Goal: Entertainment & Leisure: Consume media (video, audio)

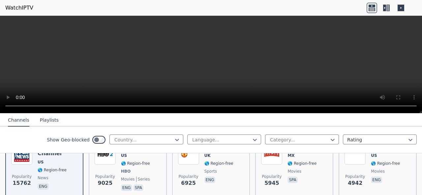
scroll to position [92, 0]
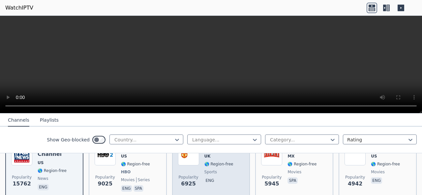
click at [214, 172] on span "sports" at bounding box center [218, 172] width 29 height 5
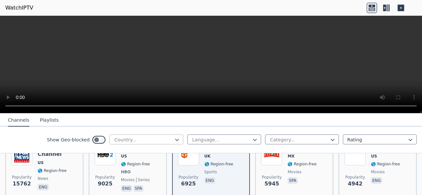
click at [148, 138] on div at bounding box center [144, 140] width 60 height 7
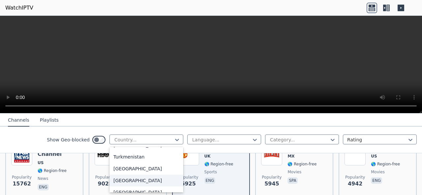
scroll to position [2315, 0]
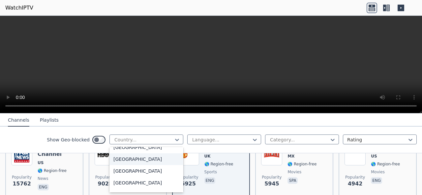
click at [131, 158] on div "[GEOGRAPHIC_DATA]" at bounding box center [146, 160] width 74 height 12
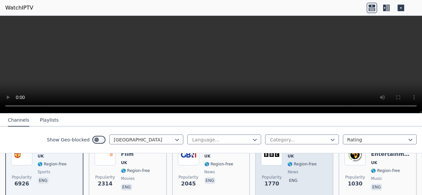
click at [293, 163] on span "🌎 Region-free" at bounding box center [301, 164] width 29 height 5
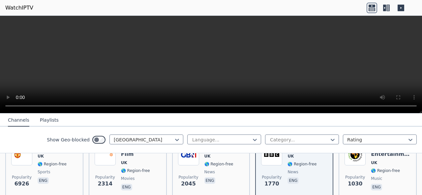
click at [12, 139] on div "Show Geo-blocked [GEOGRAPHIC_DATA] Language... Category... Rating" at bounding box center [211, 140] width 422 height 27
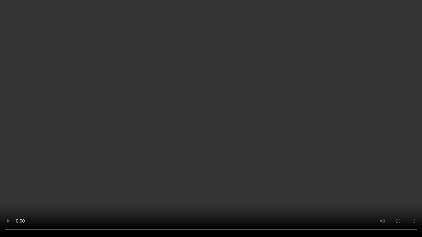
click at [240, 94] on video at bounding box center [211, 118] width 422 height 237
click at [240, 95] on video at bounding box center [211, 118] width 422 height 237
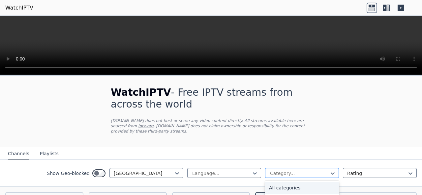
click at [294, 176] on div at bounding box center [299, 173] width 60 height 7
click at [294, 175] on div at bounding box center [299, 173] width 60 height 7
click at [397, 175] on div at bounding box center [377, 173] width 60 height 7
click at [400, 154] on nav "Channels Playlists" at bounding box center [211, 153] width 422 height 13
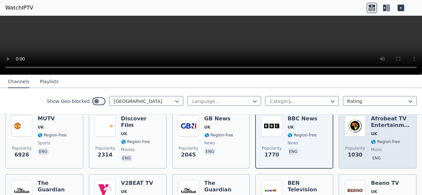
scroll to position [92, 0]
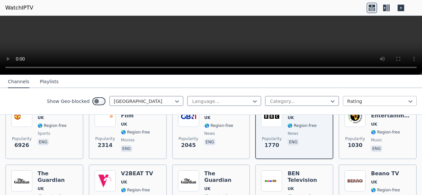
click at [375, 102] on div at bounding box center [377, 101] width 60 height 7
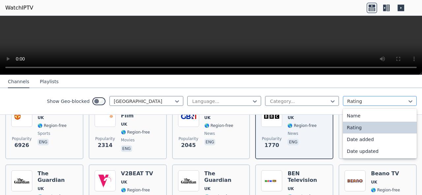
click at [375, 102] on div at bounding box center [377, 101] width 60 height 7
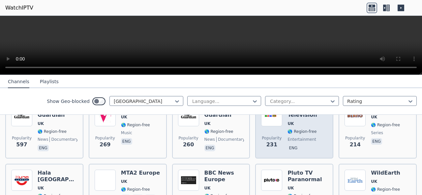
scroll to position [158, 0]
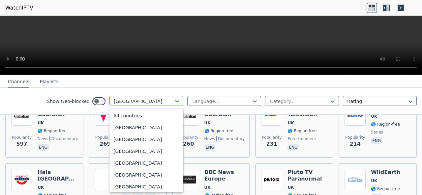
click at [121, 104] on div "[GEOGRAPHIC_DATA]" at bounding box center [146, 101] width 74 height 10
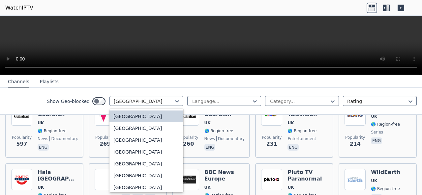
scroll to position [2288, 0]
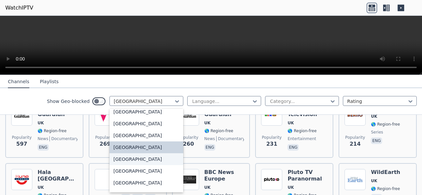
click at [130, 157] on div "[GEOGRAPHIC_DATA]" at bounding box center [146, 160] width 74 height 12
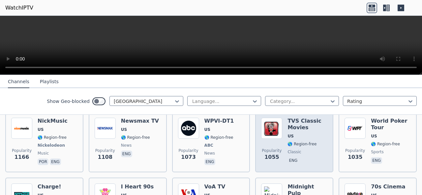
scroll to position [356, 0]
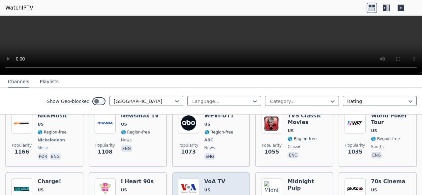
click at [228, 180] on h6 "VoA TV" at bounding box center [218, 182] width 29 height 7
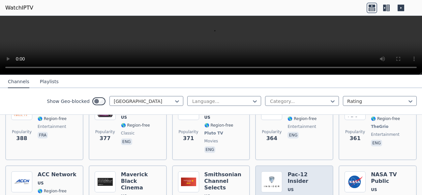
scroll to position [1252, 0]
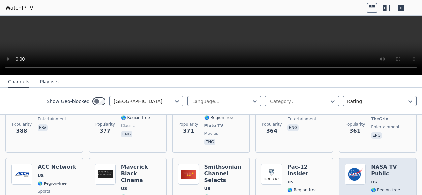
click at [361, 164] on img at bounding box center [354, 174] width 21 height 21
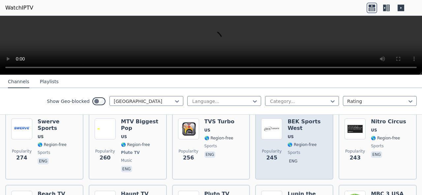
scroll to position [1529, 0]
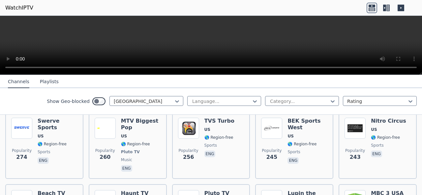
click at [44, 81] on button "Playlists" at bounding box center [49, 82] width 19 height 13
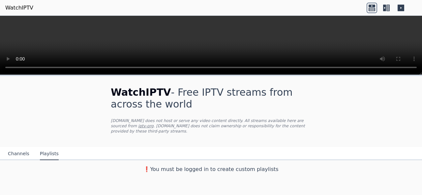
scroll to position [0, 0]
click at [19, 155] on button "Channels" at bounding box center [18, 154] width 21 height 13
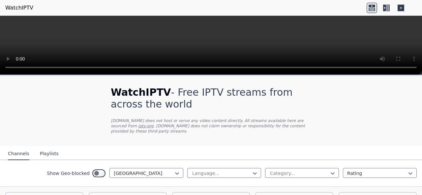
click at [300, 131] on p "[DOMAIN_NAME] does not host or serve any video content directly. All streams av…" at bounding box center [211, 126] width 200 height 16
click at [153, 176] on div at bounding box center [144, 173] width 60 height 7
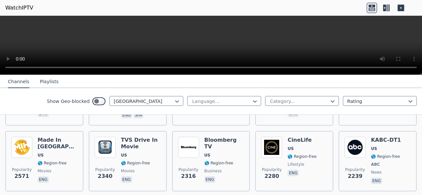
scroll to position [132, 0]
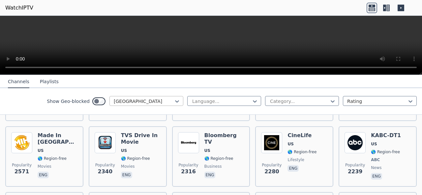
click at [161, 100] on div at bounding box center [144, 101] width 60 height 7
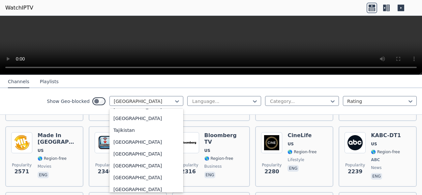
scroll to position [2151, 0]
click at [132, 146] on div "[GEOGRAPHIC_DATA]" at bounding box center [146, 142] width 74 height 12
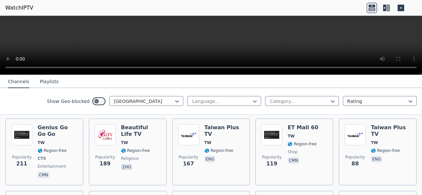
scroll to position [79, 0]
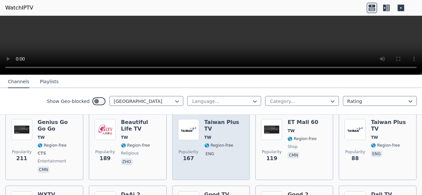
click at [217, 123] on h6 "Taiwan Plus TV" at bounding box center [224, 125] width 40 height 13
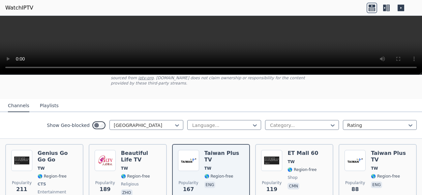
scroll to position [43, 0]
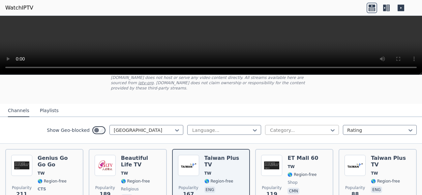
click at [321, 131] on div at bounding box center [299, 130] width 60 height 7
click at [299, 98] on div "WatchIPTV - Free IPTV streams from across the world [DOMAIN_NAME] does not host…" at bounding box center [210, 68] width 221 height 71
click at [292, 129] on div at bounding box center [299, 130] width 60 height 7
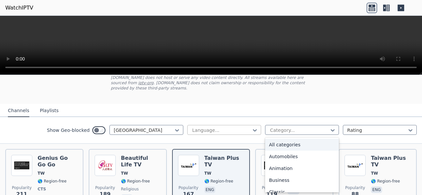
click at [218, 131] on div at bounding box center [221, 130] width 60 height 7
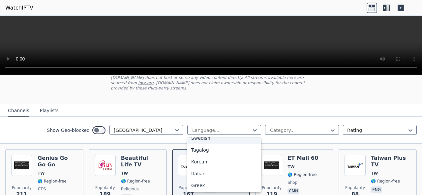
scroll to position [199, 0]
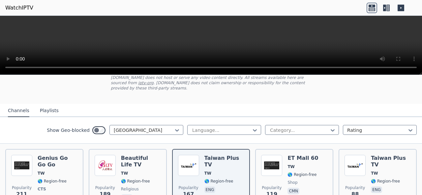
click at [283, 131] on div at bounding box center [299, 130] width 60 height 7
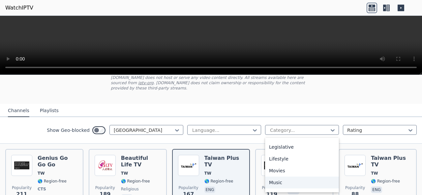
scroll to position [164, 0]
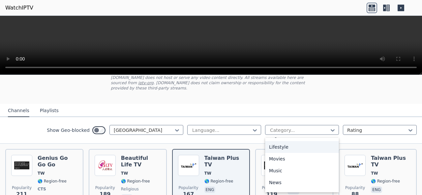
click at [286, 147] on div "Lifestyle" at bounding box center [302, 147] width 74 height 12
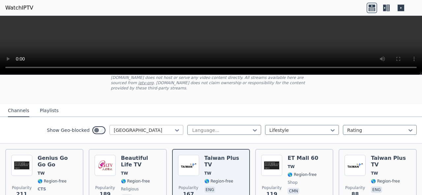
scroll to position [41, 0]
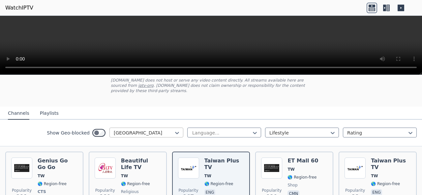
click at [161, 132] on div at bounding box center [144, 133] width 60 height 7
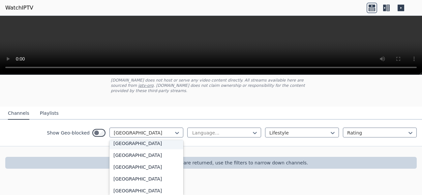
scroll to position [0, 0]
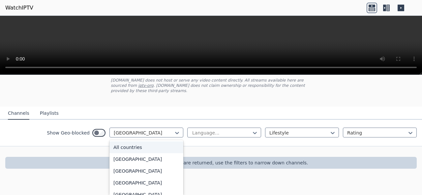
click at [134, 147] on div "All countries" at bounding box center [146, 148] width 74 height 12
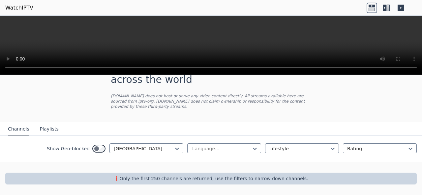
scroll to position [24, 0]
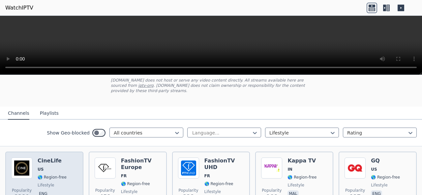
click at [48, 174] on div "CineLife US 🌎 Region-free lifestyle eng" at bounding box center [52, 181] width 29 height 47
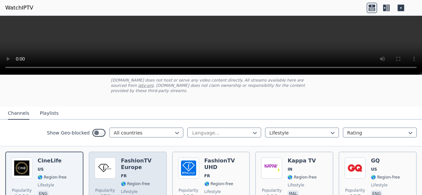
click at [113, 160] on img at bounding box center [105, 168] width 21 height 21
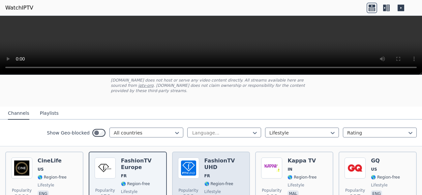
click at [221, 163] on h6 "FashionTV UHD" at bounding box center [224, 164] width 40 height 13
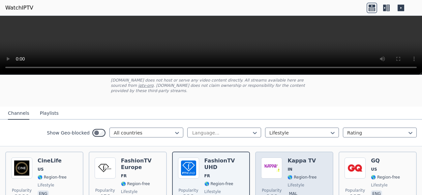
click at [313, 171] on div "Popularity 166 Kappa TV IN 🌎 Region-free lifestyle mal" at bounding box center [294, 181] width 66 height 47
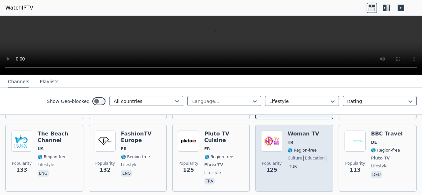
scroll to position [133, 0]
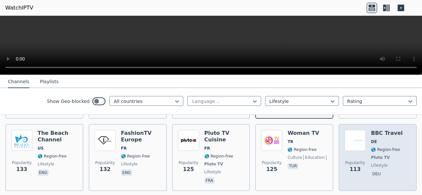
click at [374, 150] on span "🌎 Region-free" at bounding box center [385, 149] width 29 height 5
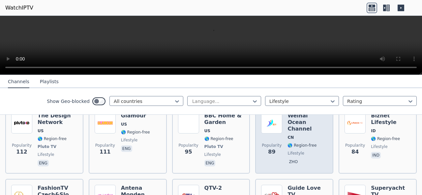
scroll to position [238, 0]
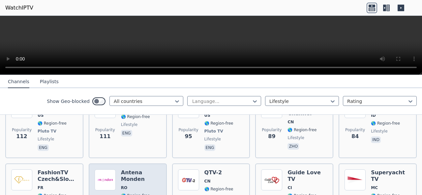
click at [136, 182] on h6 "Antena Monden" at bounding box center [141, 176] width 40 height 13
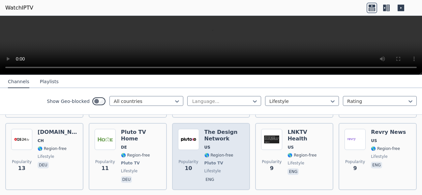
scroll to position [1003, 0]
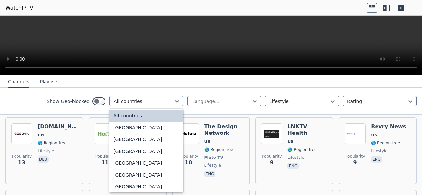
click at [162, 98] on div at bounding box center [144, 101] width 60 height 7
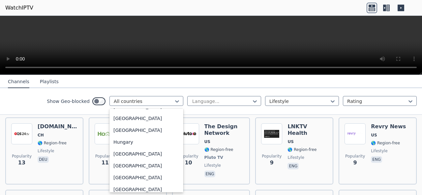
scroll to position [1126, 0]
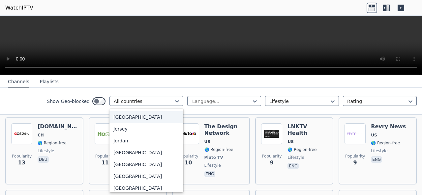
click at [124, 123] on div "[GEOGRAPHIC_DATA]" at bounding box center [146, 117] width 74 height 12
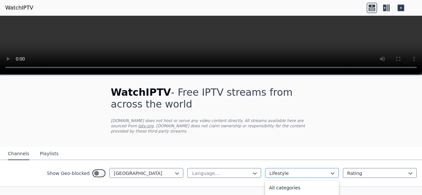
click at [275, 174] on div at bounding box center [299, 173] width 60 height 7
click at [282, 190] on div "Cooking" at bounding box center [302, 191] width 74 height 12
click at [322, 152] on nav "Channels Playlists" at bounding box center [211, 153] width 422 height 13
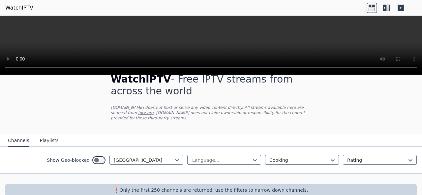
scroll to position [24, 0]
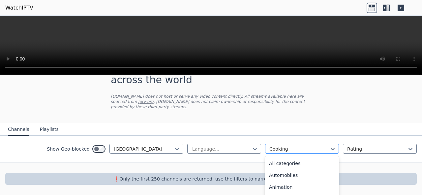
click at [274, 151] on div at bounding box center [299, 149] width 60 height 7
click at [296, 166] on div "All categories" at bounding box center [302, 164] width 74 height 12
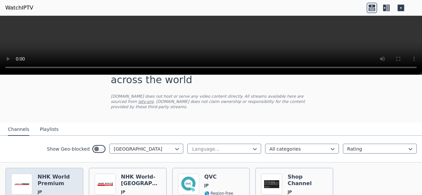
click at [60, 186] on h6 "NHK World Premium" at bounding box center [58, 180] width 40 height 13
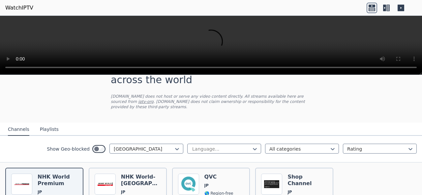
click at [376, 171] on div "Popularity 1840 NHK World Premium JP 🌎 Region-free news eng jpn spa Popularity …" at bounding box center [211, 198] width 422 height 70
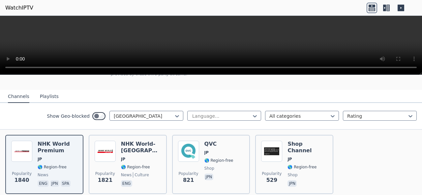
scroll to position [84, 0]
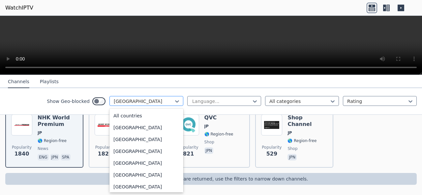
click at [128, 101] on div at bounding box center [144, 101] width 60 height 7
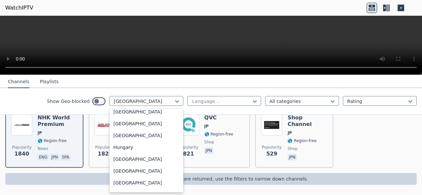
scroll to position [941, 0]
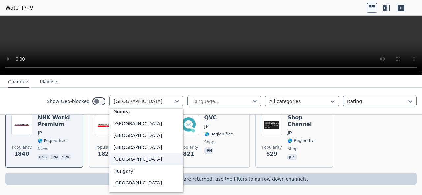
click at [132, 162] on div "[GEOGRAPHIC_DATA]" at bounding box center [146, 160] width 74 height 12
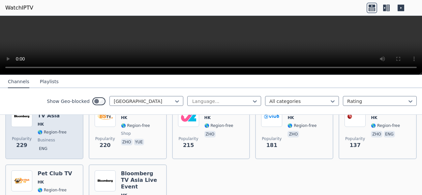
scroll to position [79, 0]
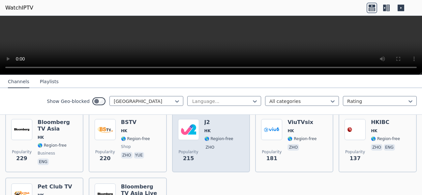
click at [223, 133] on span "HK" at bounding box center [218, 131] width 29 height 5
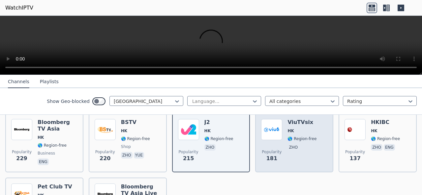
click at [291, 140] on span "🌎 Region-free" at bounding box center [301, 138] width 29 height 5
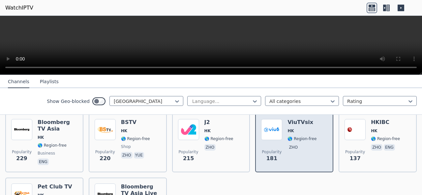
click at [291, 141] on span "🌎 Region-free" at bounding box center [301, 138] width 29 height 5
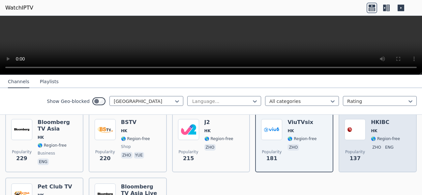
click at [366, 145] on div "Popularity 137 HKIBC HK 🌎 Region-free zho eng" at bounding box center [377, 142] width 66 height 47
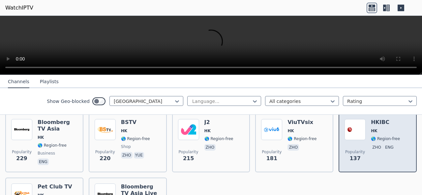
click at [366, 145] on div "Popularity 137 HKIBC HK 🌎 Region-free zho eng" at bounding box center [377, 142] width 66 height 47
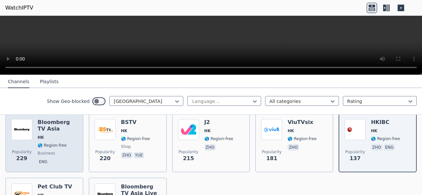
click at [69, 156] on span "business" at bounding box center [58, 153] width 40 height 5
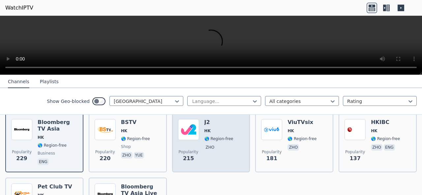
click at [197, 129] on img at bounding box center [188, 129] width 21 height 21
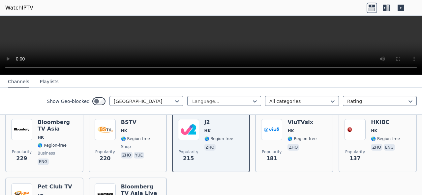
click at [145, 106] on div "Show Geo-blocked [GEOGRAPHIC_DATA]" at bounding box center [115, 101] width 136 height 11
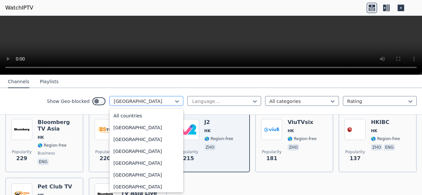
click at [147, 103] on div at bounding box center [144, 101] width 60 height 7
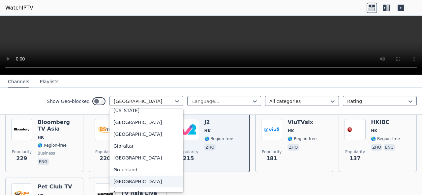
scroll to position [0, 0]
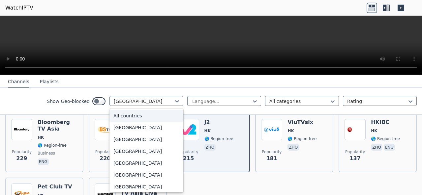
click at [146, 114] on div "All countries" at bounding box center [146, 116] width 74 height 12
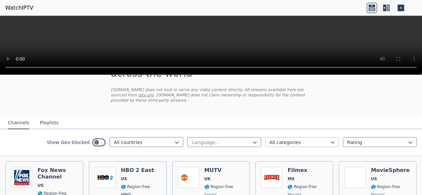
scroll to position [105, 0]
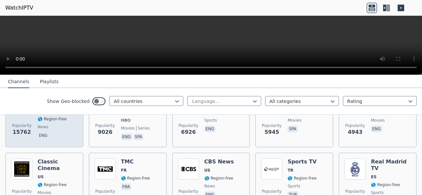
click at [62, 120] on span "🌎 Region-free" at bounding box center [52, 119] width 29 height 5
